Goal: Information Seeking & Learning: Learn about a topic

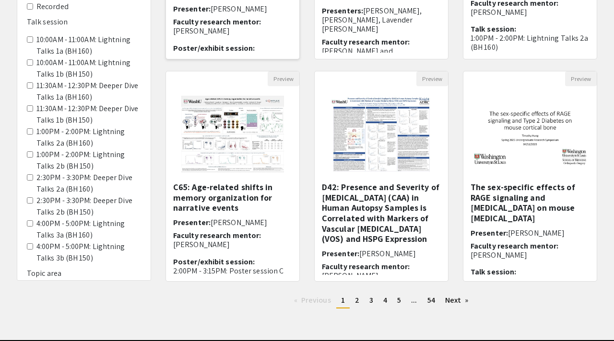
scroll to position [256, 0]
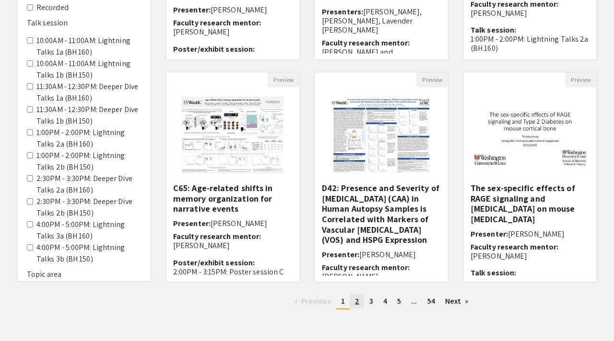
click at [360, 300] on link "page 2" at bounding box center [357, 301] width 14 height 14
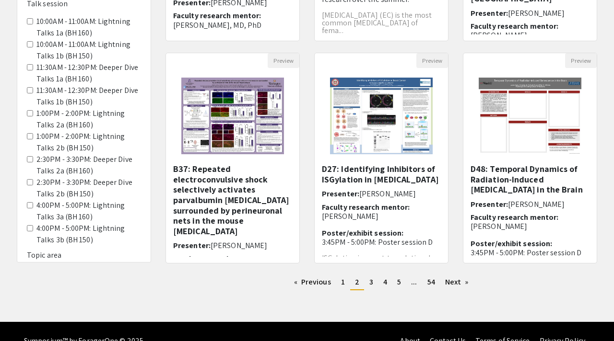
scroll to position [276, 0]
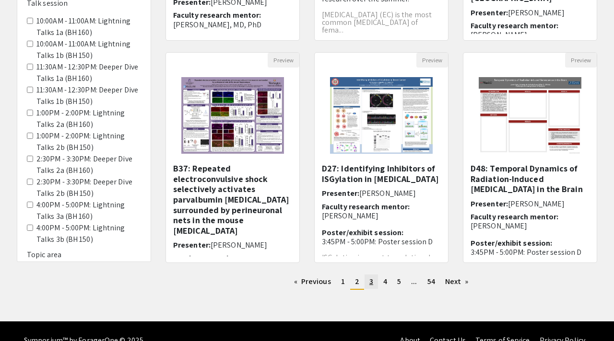
click at [373, 282] on link "page 3" at bounding box center [370, 282] width 13 height 14
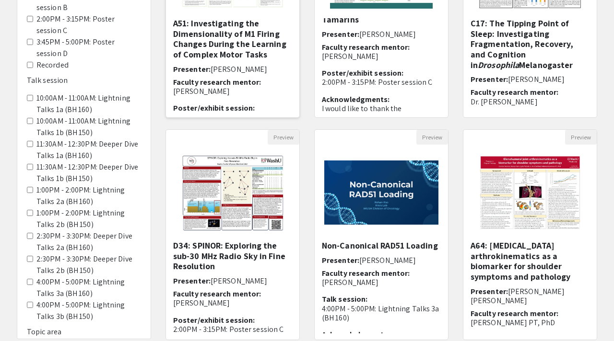
scroll to position [153, 0]
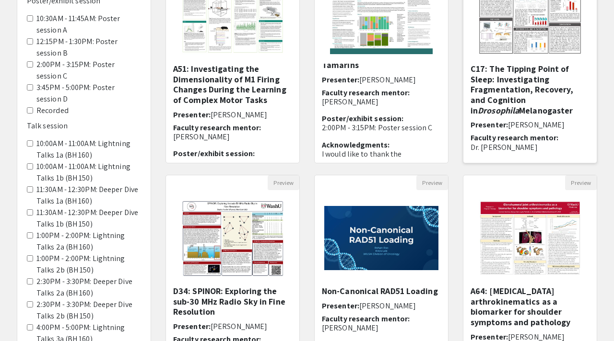
click at [511, 84] on h5 "C17: The Tipping Point of Sleep: Investigating Fragmentation, Recovery, and Cog…" at bounding box center [529, 90] width 119 height 52
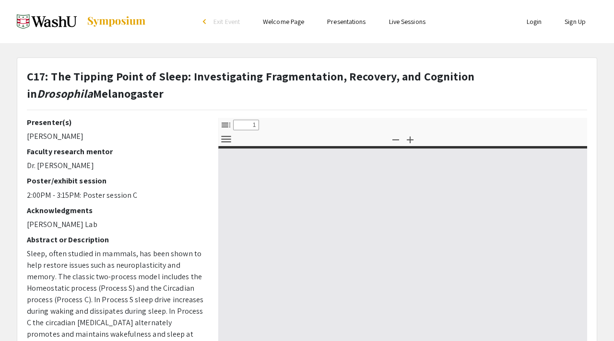
select select "custom"
type input "0"
select select "custom"
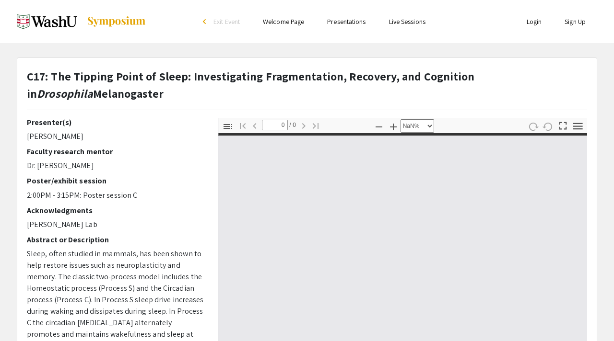
scroll to position [17, 0]
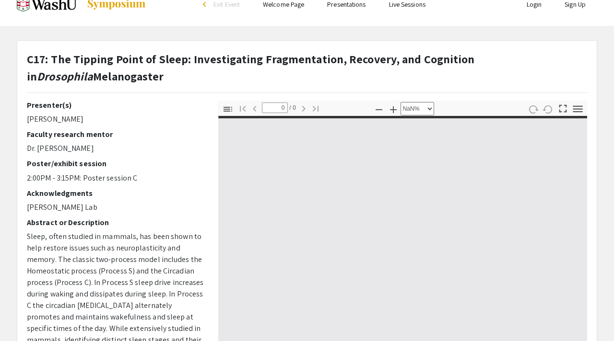
type input "1"
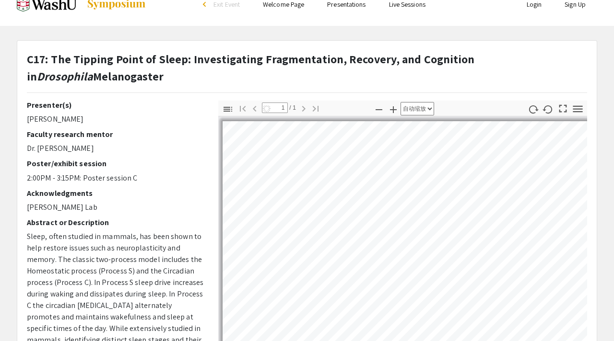
select select "auto"
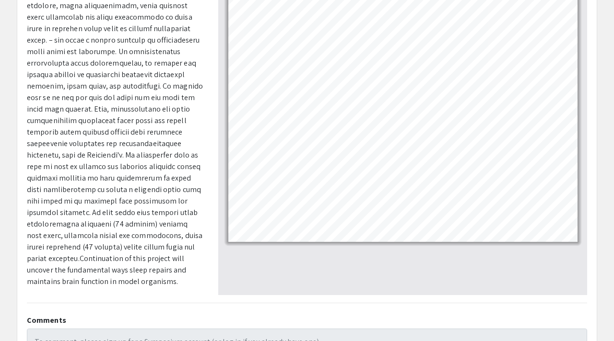
scroll to position [160, 0]
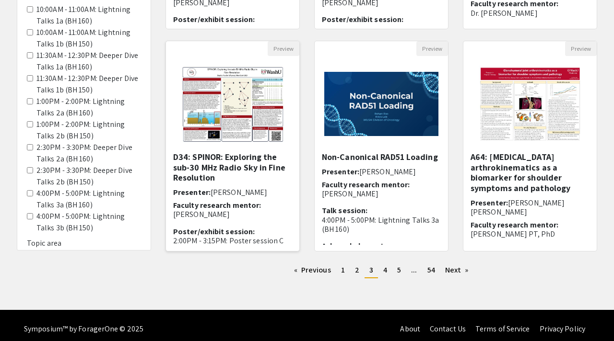
scroll to position [294, 0]
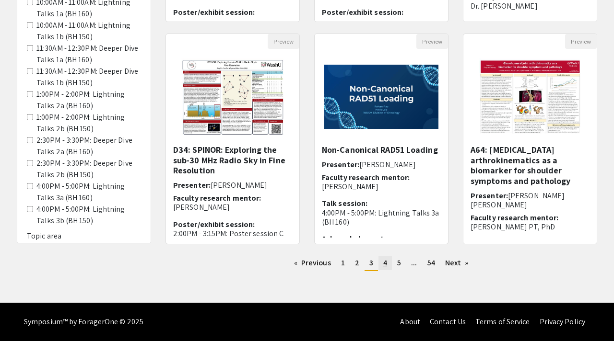
click at [383, 263] on span "4" at bounding box center [385, 263] width 4 height 10
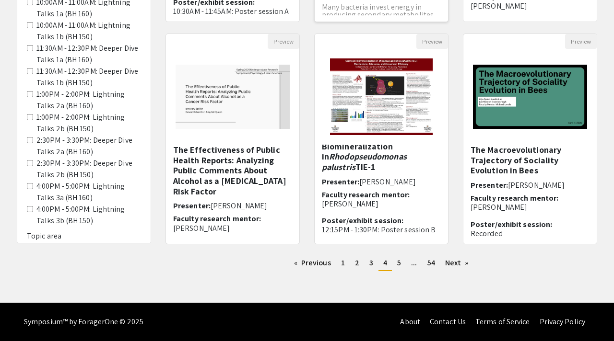
scroll to position [15, 0]
click at [398, 264] on span "5" at bounding box center [399, 263] width 4 height 10
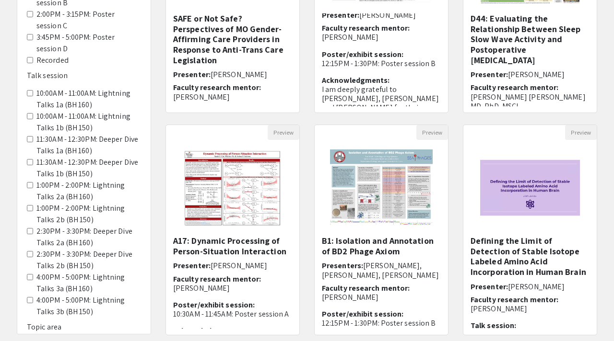
scroll to position [242, 0]
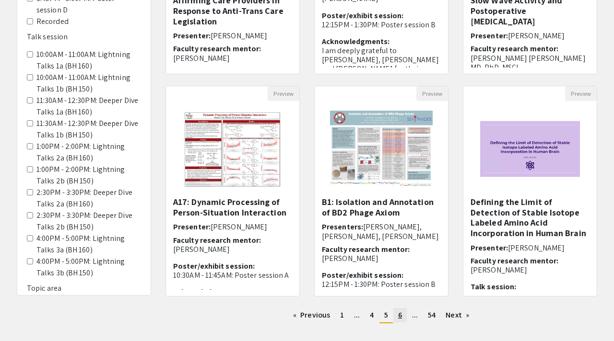
click at [401, 311] on span "6" at bounding box center [400, 315] width 4 height 10
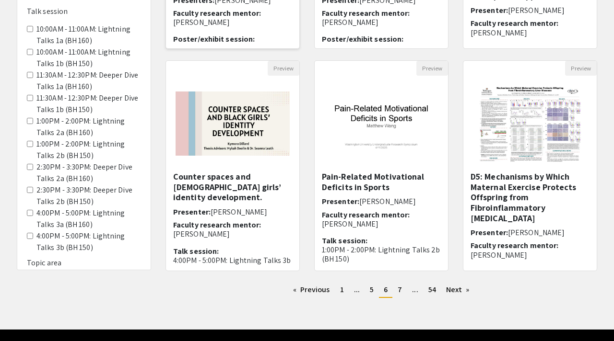
scroll to position [268, 0]
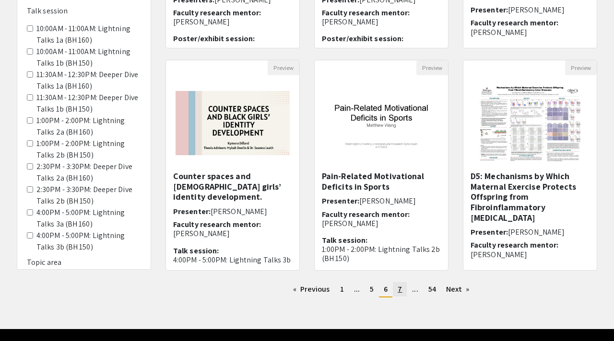
click at [402, 290] on link "page 7" at bounding box center [400, 289] width 14 height 14
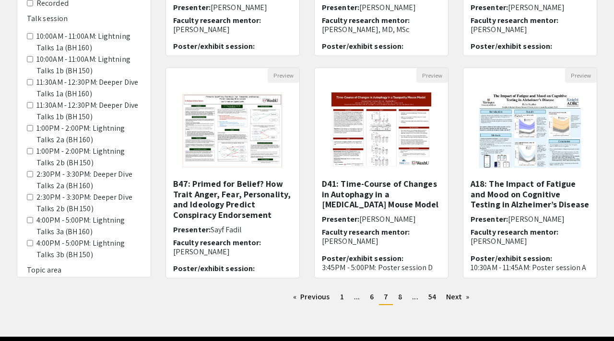
scroll to position [261, 0]
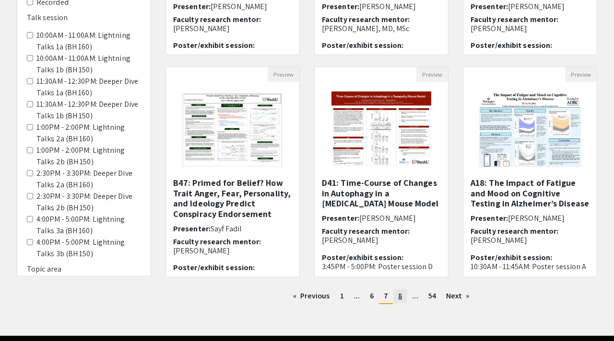
click at [402, 297] on link "page 8" at bounding box center [399, 296] width 13 height 14
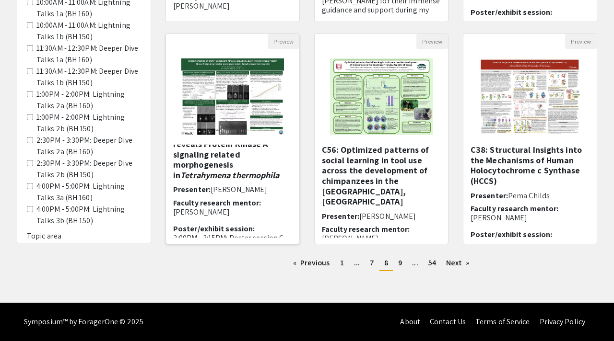
scroll to position [86, 0]
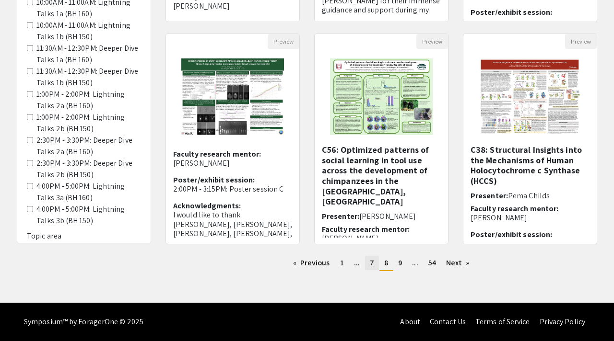
click at [369, 260] on link "page 7" at bounding box center [372, 263] width 14 height 14
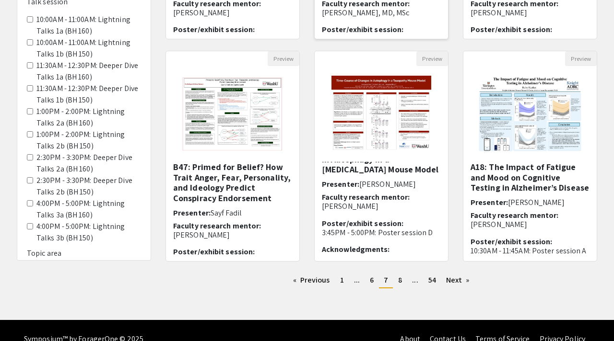
scroll to position [21, 0]
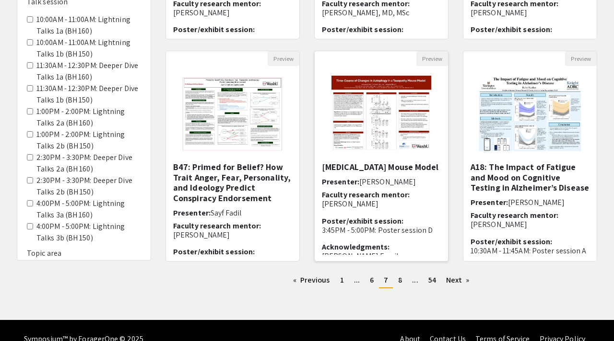
click at [382, 181] on span "[PERSON_NAME]" at bounding box center [387, 182] width 57 height 10
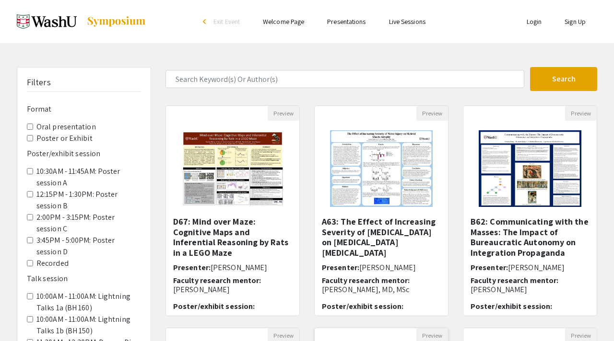
select select "custom"
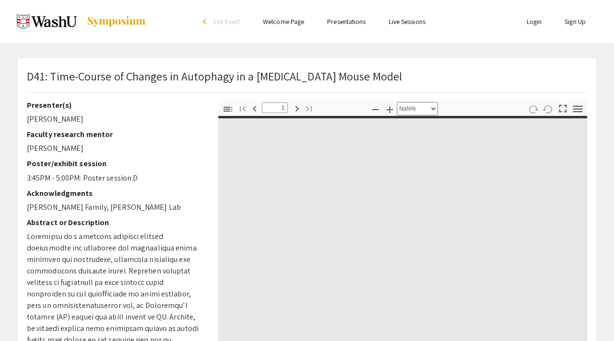
type input "0"
select select "custom"
type input "1"
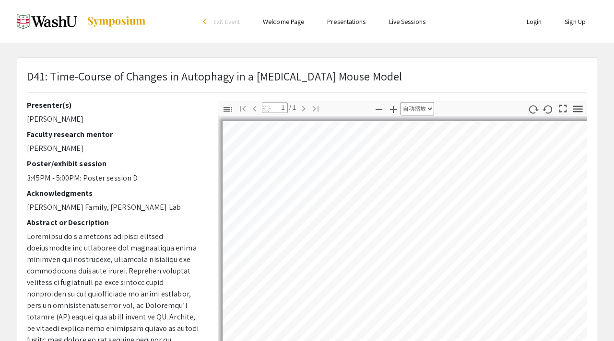
scroll to position [36, 0]
select select "auto"
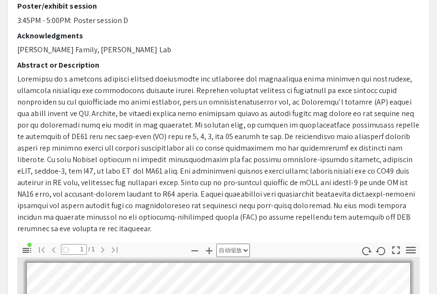
scroll to position [0, 0]
